Goal: Task Accomplishment & Management: Complete application form

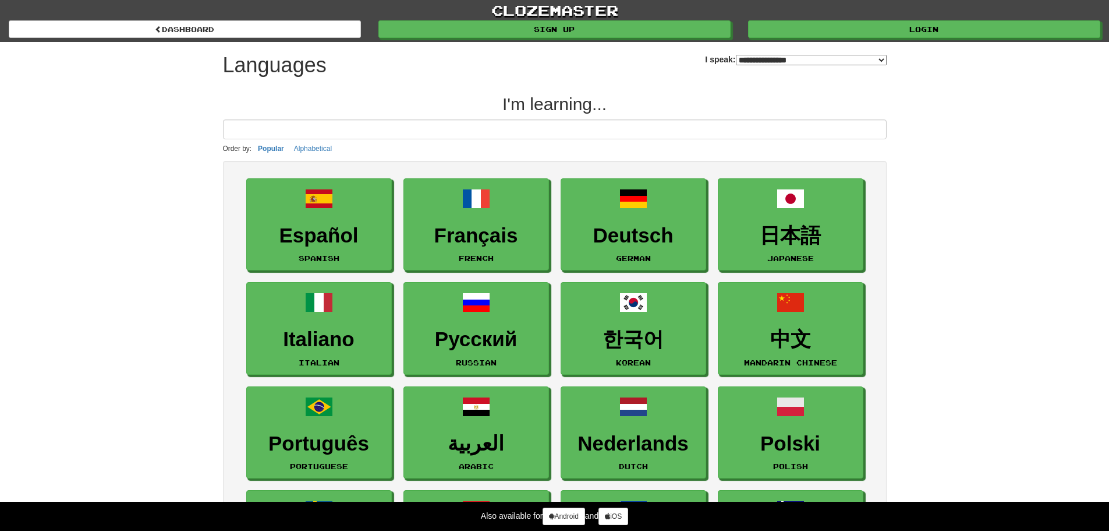
select select "*******"
click at [320, 127] on input at bounding box center [555, 129] width 664 height 20
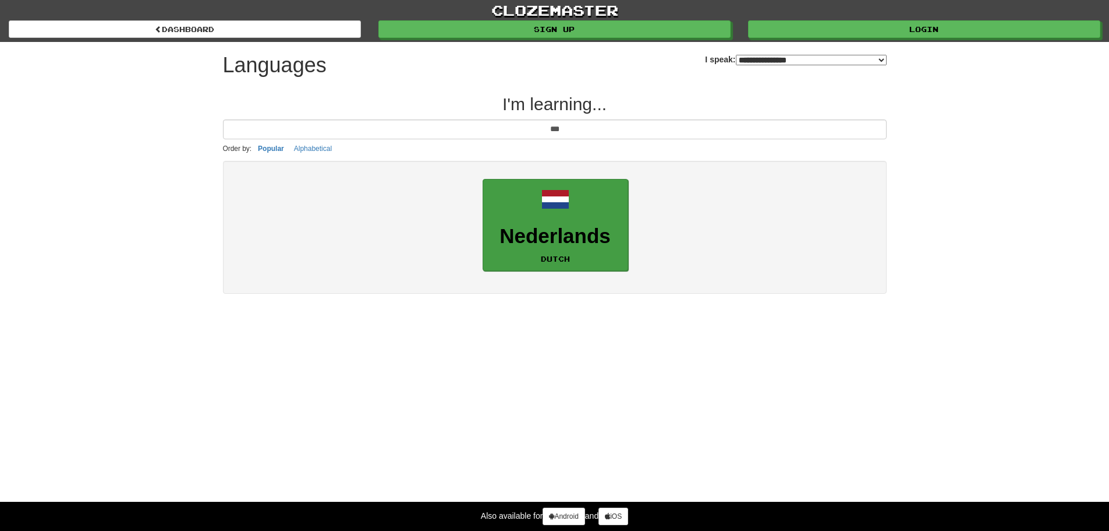
type input "***"
click at [583, 223] on link "Nederlands Dutch" at bounding box center [556, 225] width 146 height 93
